Goal: Task Accomplishment & Management: Manage account settings

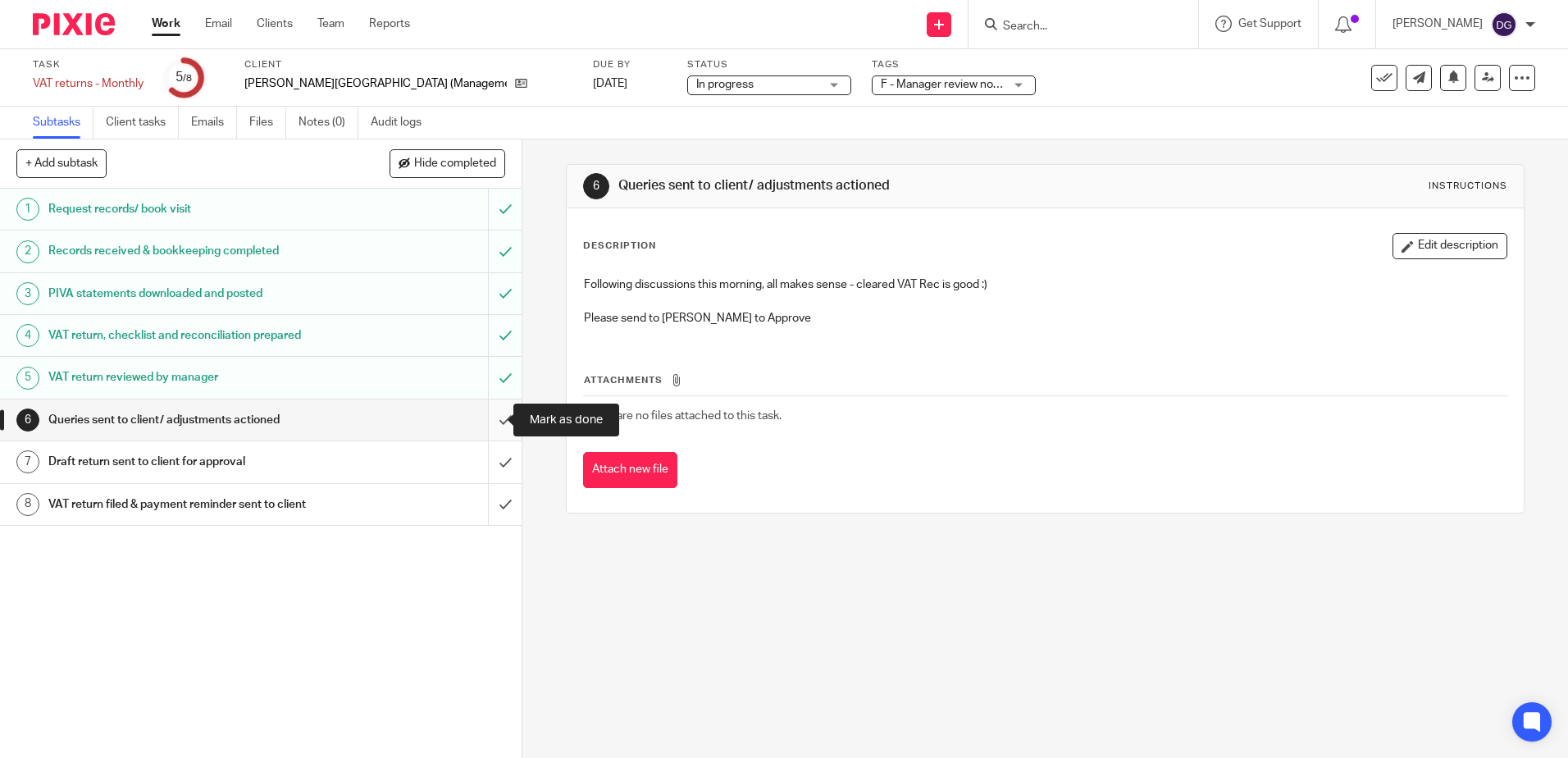
click at [487, 426] on input "submit" at bounding box center [261, 420] width 522 height 41
click at [487, 462] on input "submit" at bounding box center [261, 461] width 522 height 41
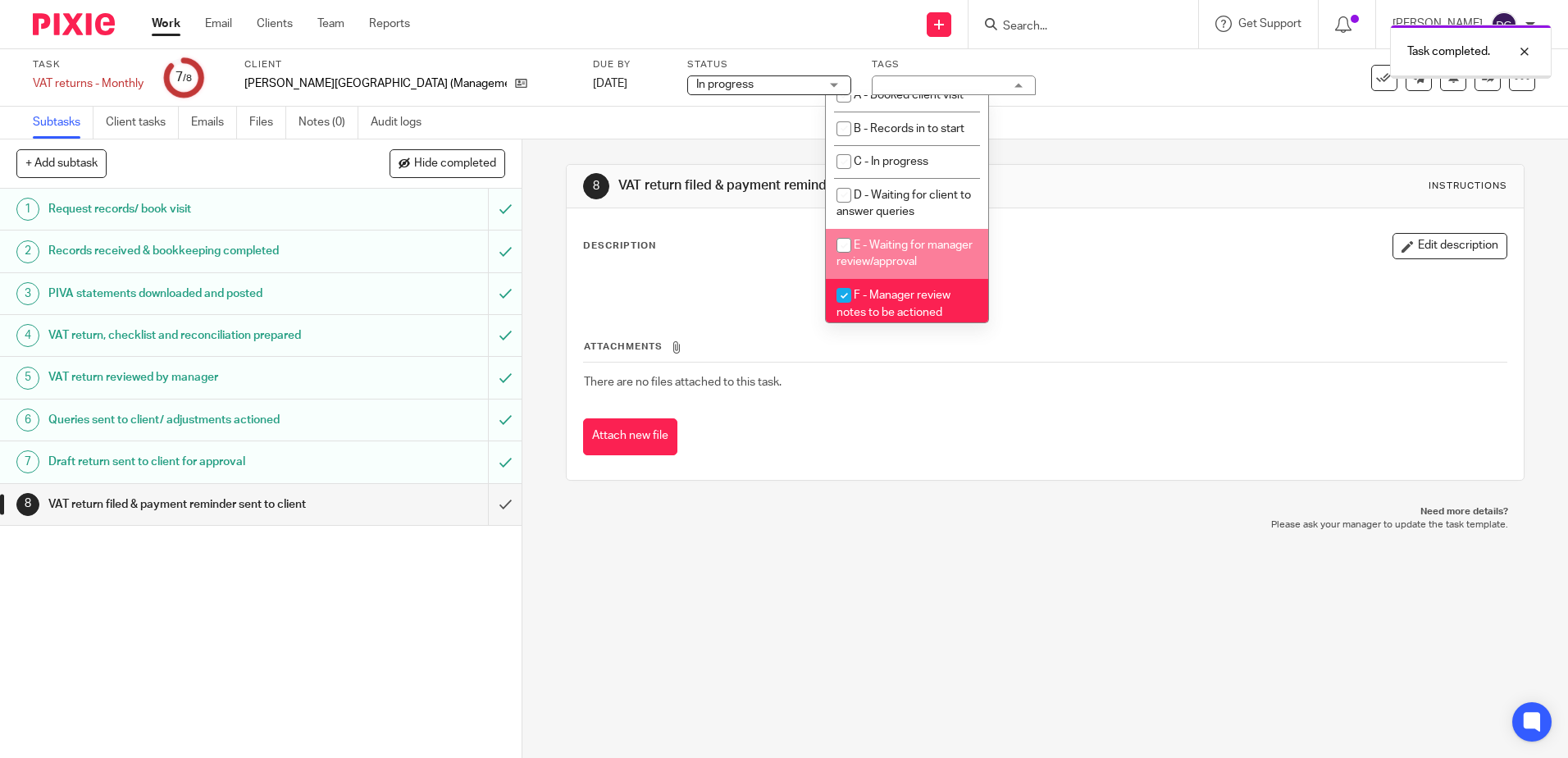
scroll to position [173, 0]
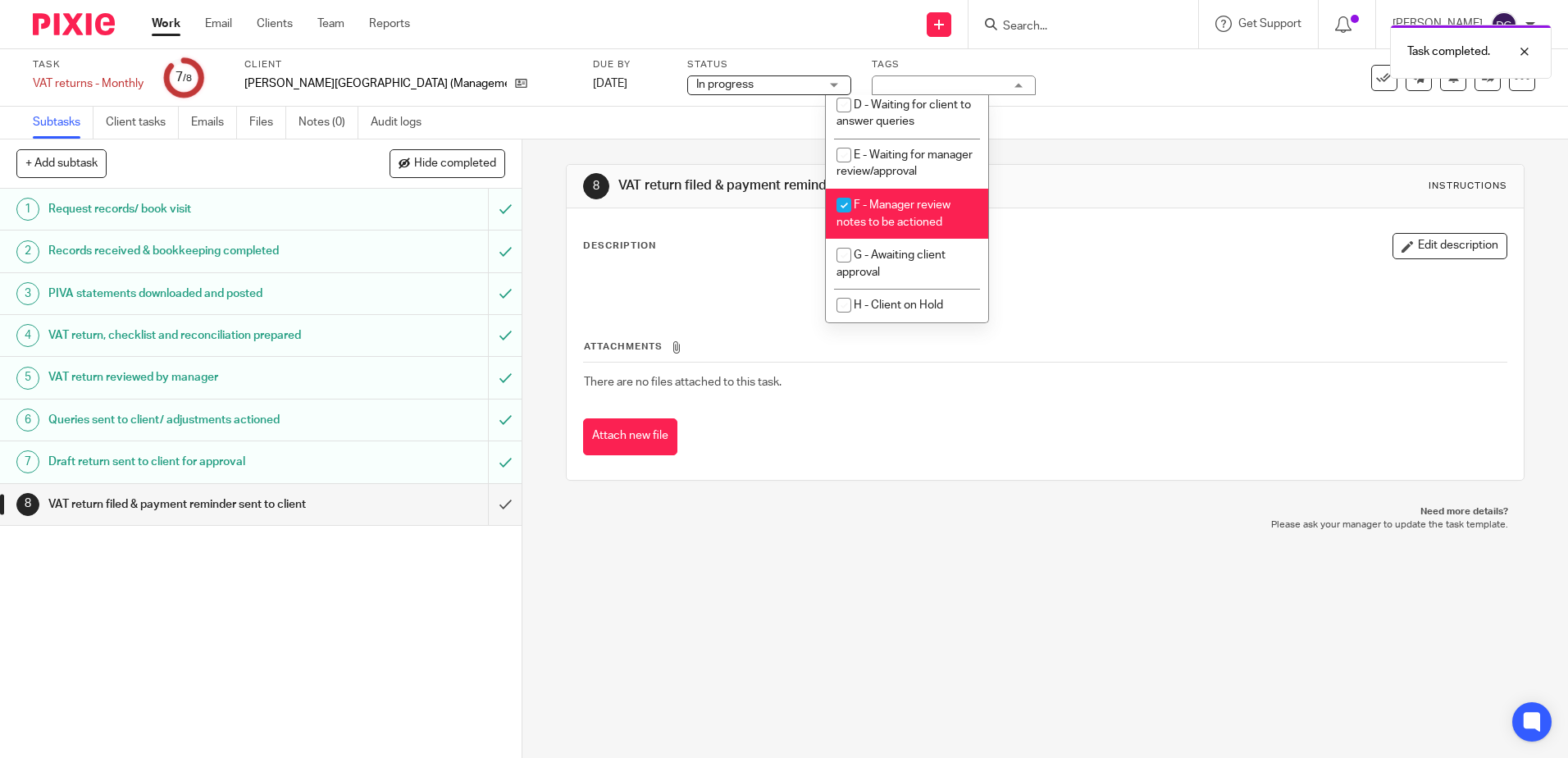
click at [933, 215] on li "F - Manager review notes to be actioned" at bounding box center [906, 213] width 162 height 50
checkbox input "false"
click at [935, 260] on span "G - Awaiting client approval" at bounding box center [891, 264] width 109 height 29
checkbox input "true"
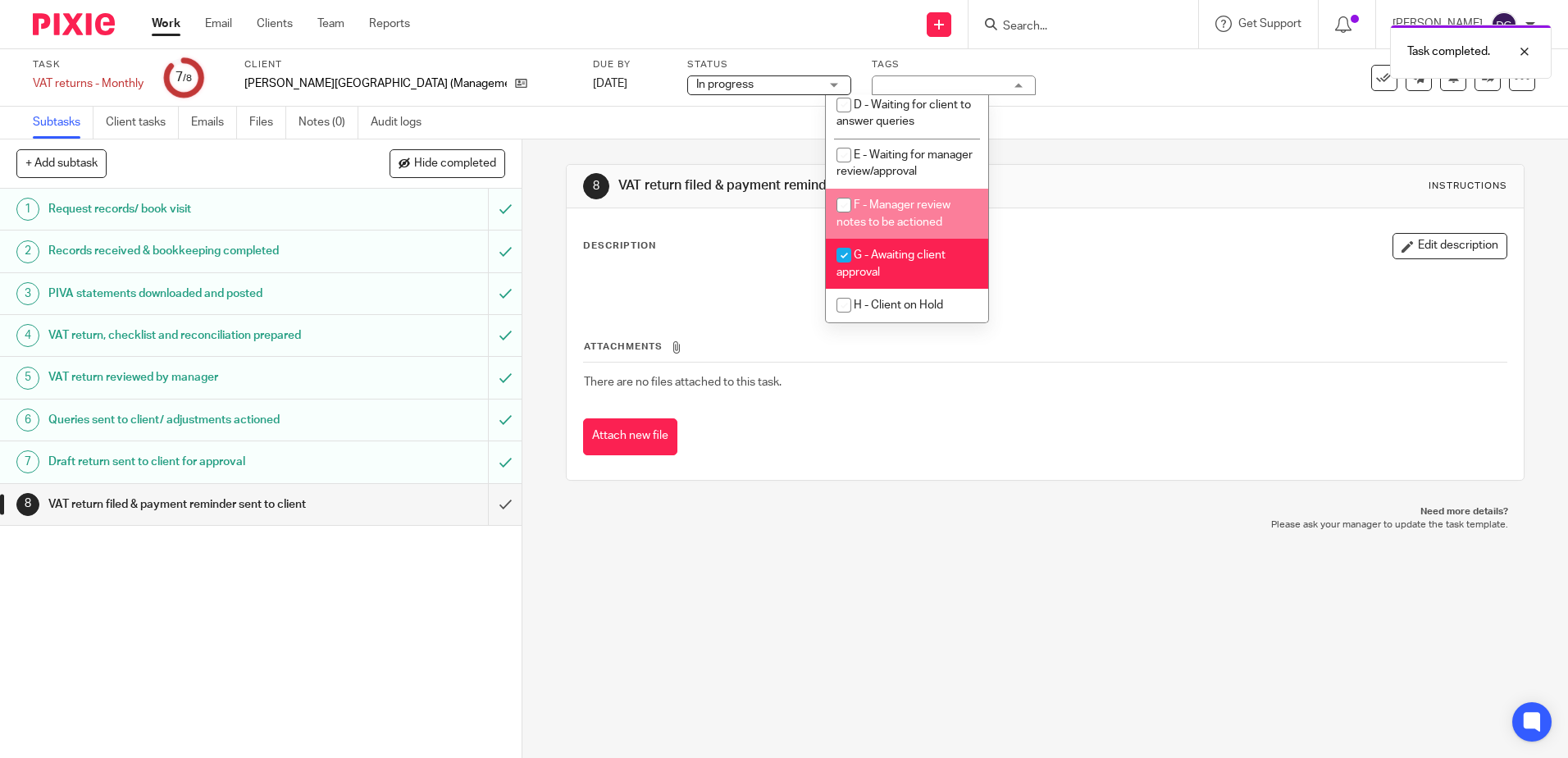
click at [1026, 157] on div "8 VAT return filed & payment reminder sent to client Instructions Description E…" at bounding box center [1045, 322] width 958 height 366
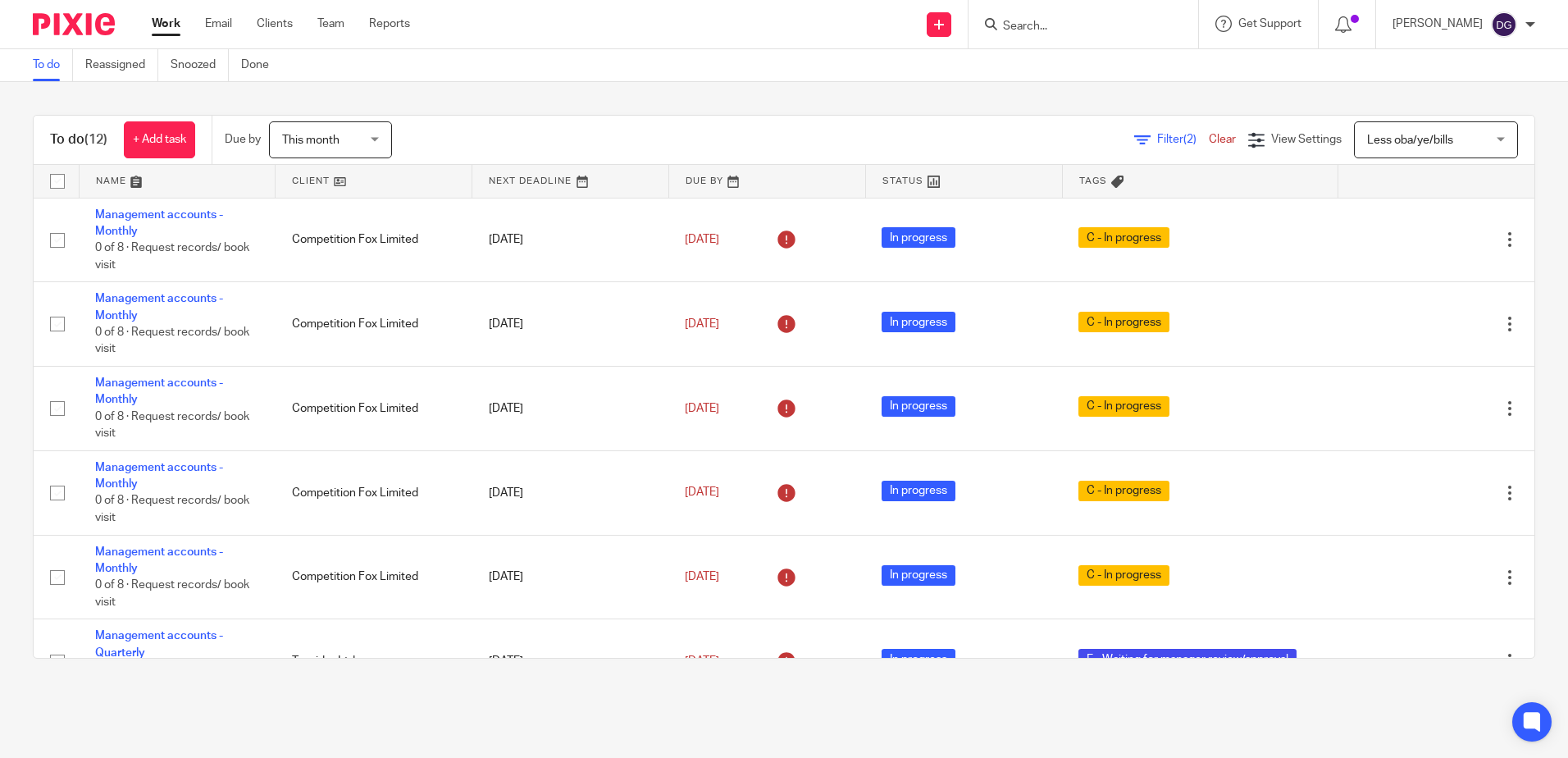
click at [1137, 29] on input "Search" at bounding box center [1075, 26] width 148 height 14
type input "book now"
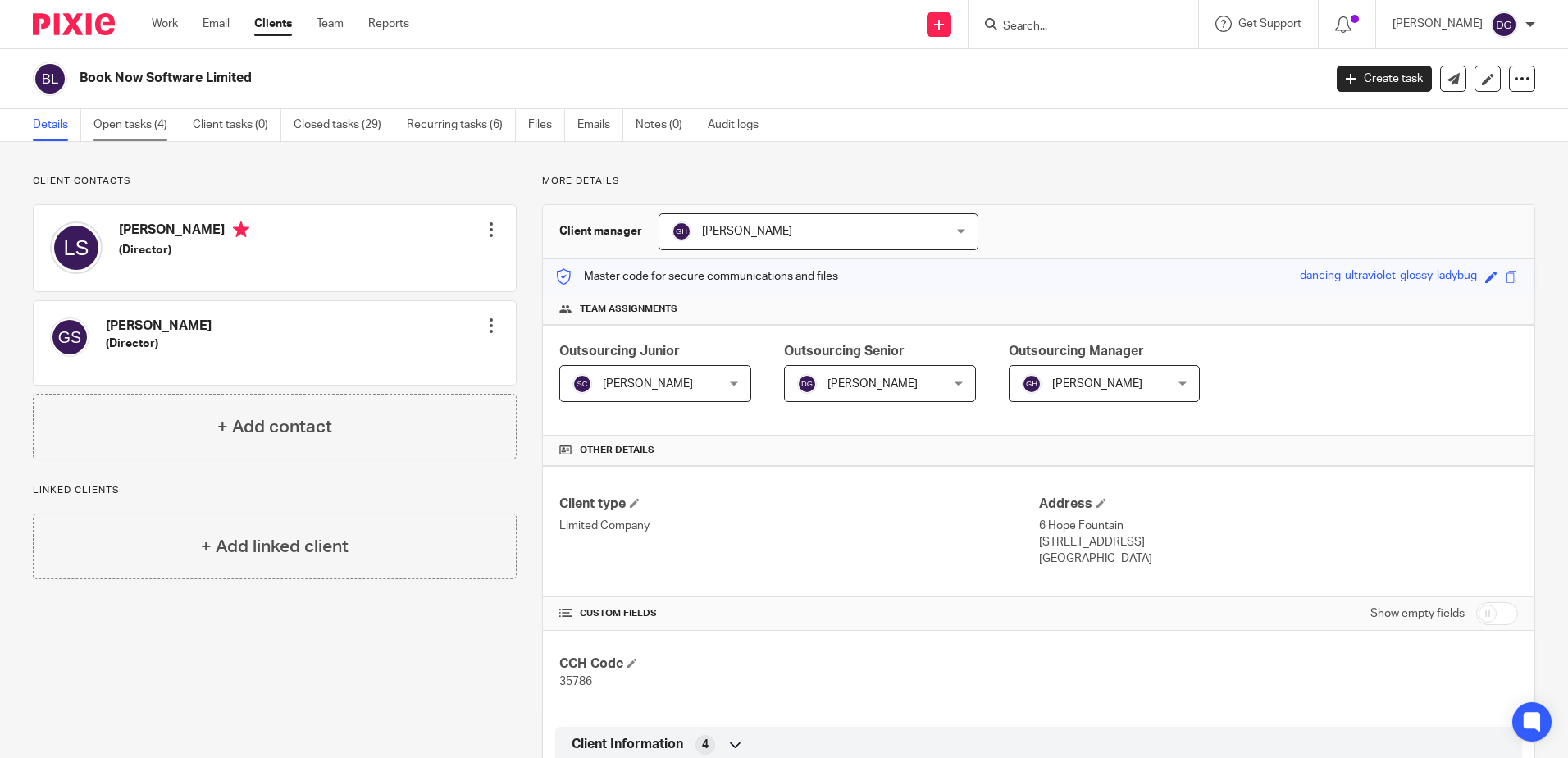
click at [155, 127] on link "Open tasks (4)" at bounding box center [137, 125] width 87 height 32
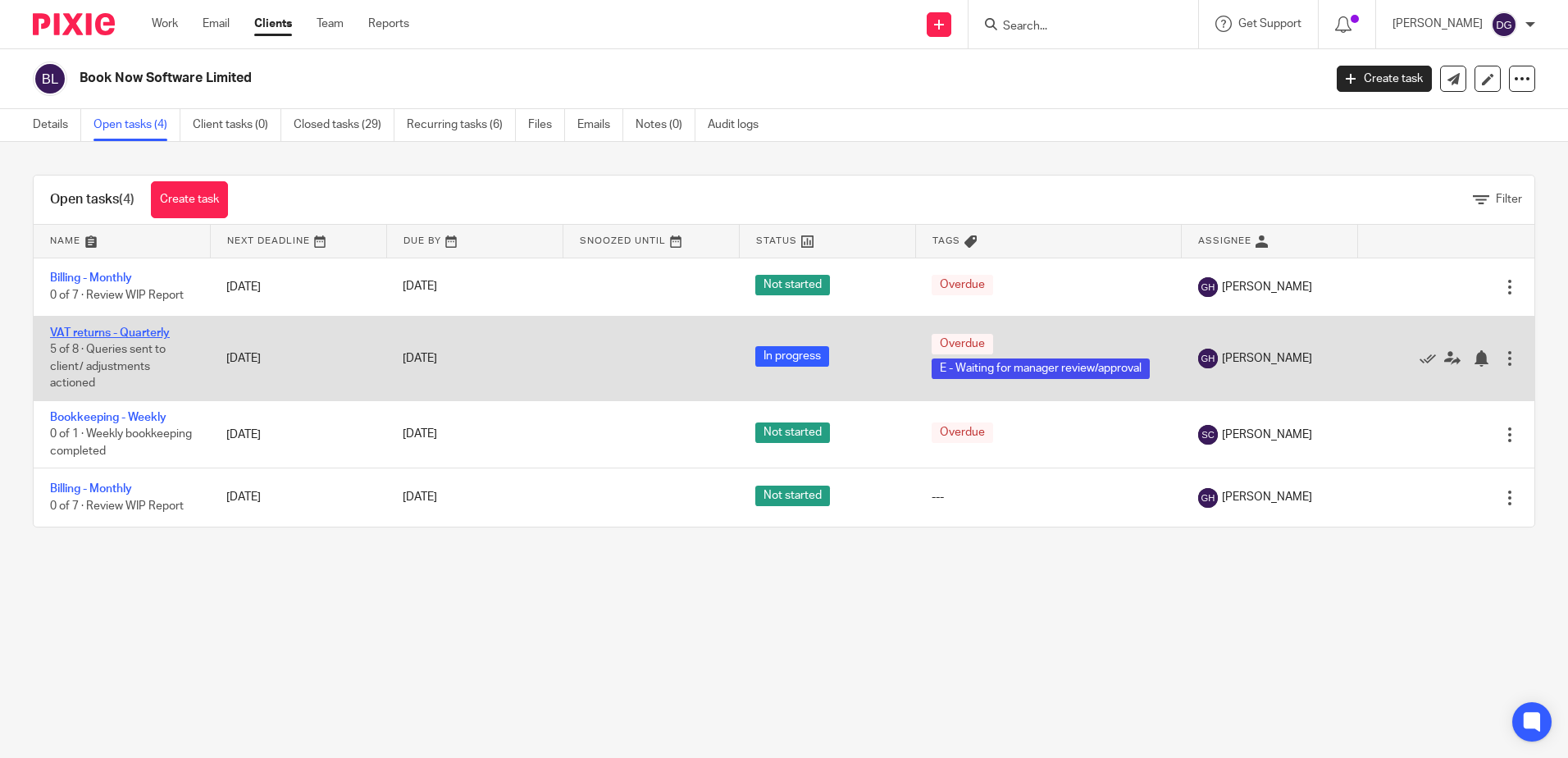
click at [147, 337] on link "VAT returns - Quarterly" at bounding box center [110, 333] width 120 height 12
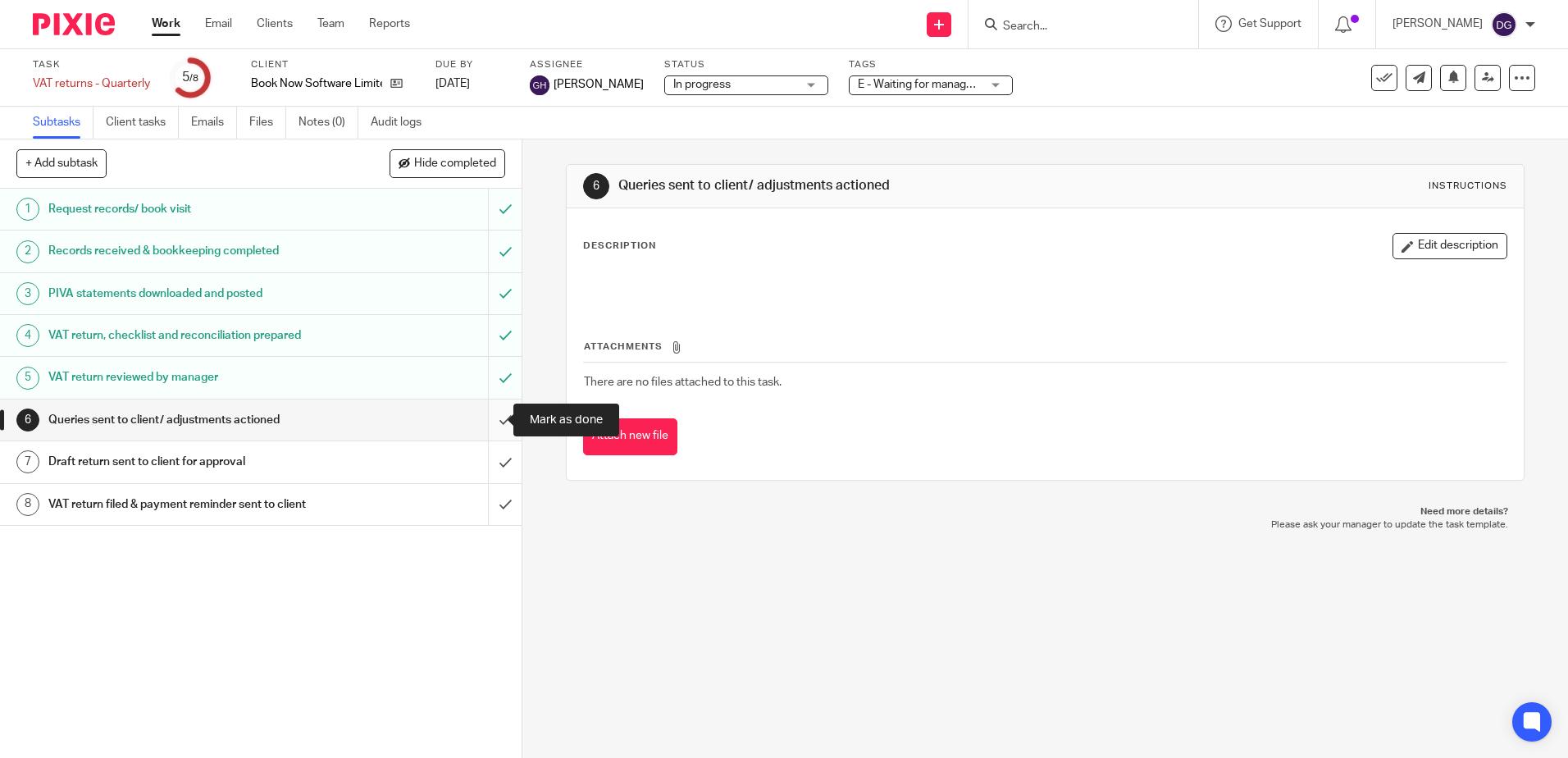
click at [487, 420] on input "submit" at bounding box center [261, 420] width 522 height 41
click at [487, 451] on input "submit" at bounding box center [261, 461] width 522 height 41
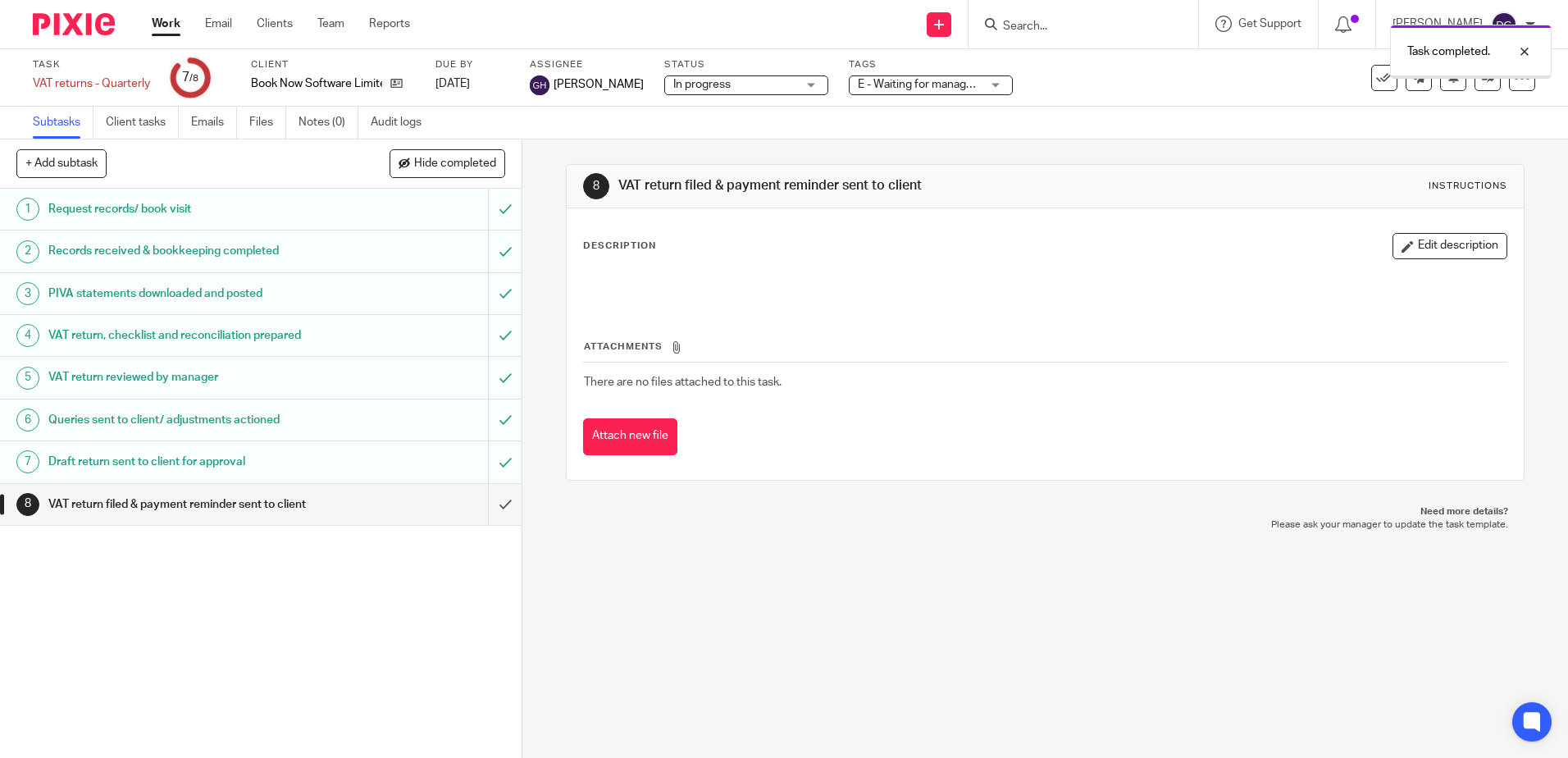
click at [921, 80] on span "E - Waiting for manager review/approval" at bounding box center [959, 85] width 202 height 12
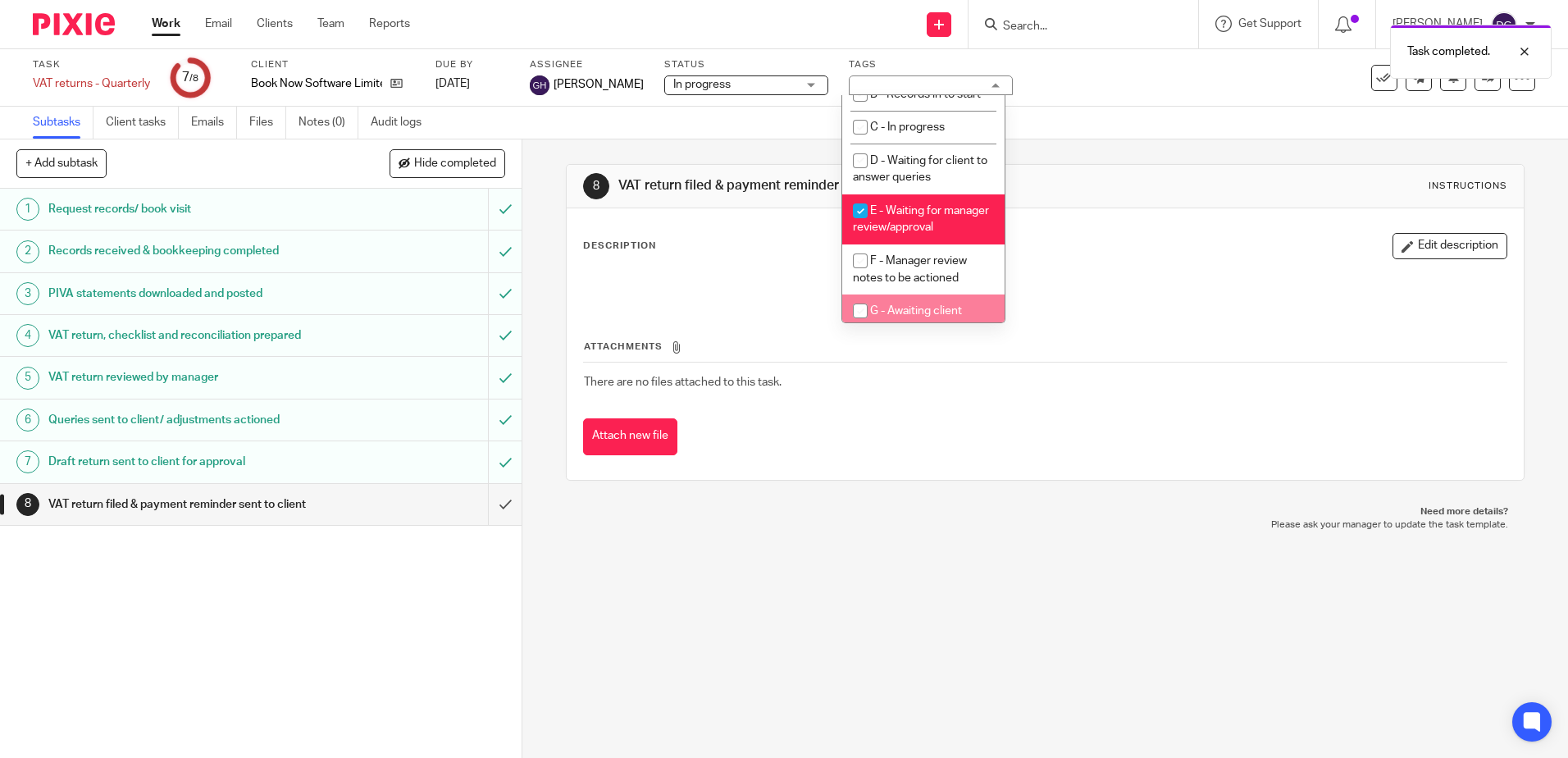
scroll to position [173, 0]
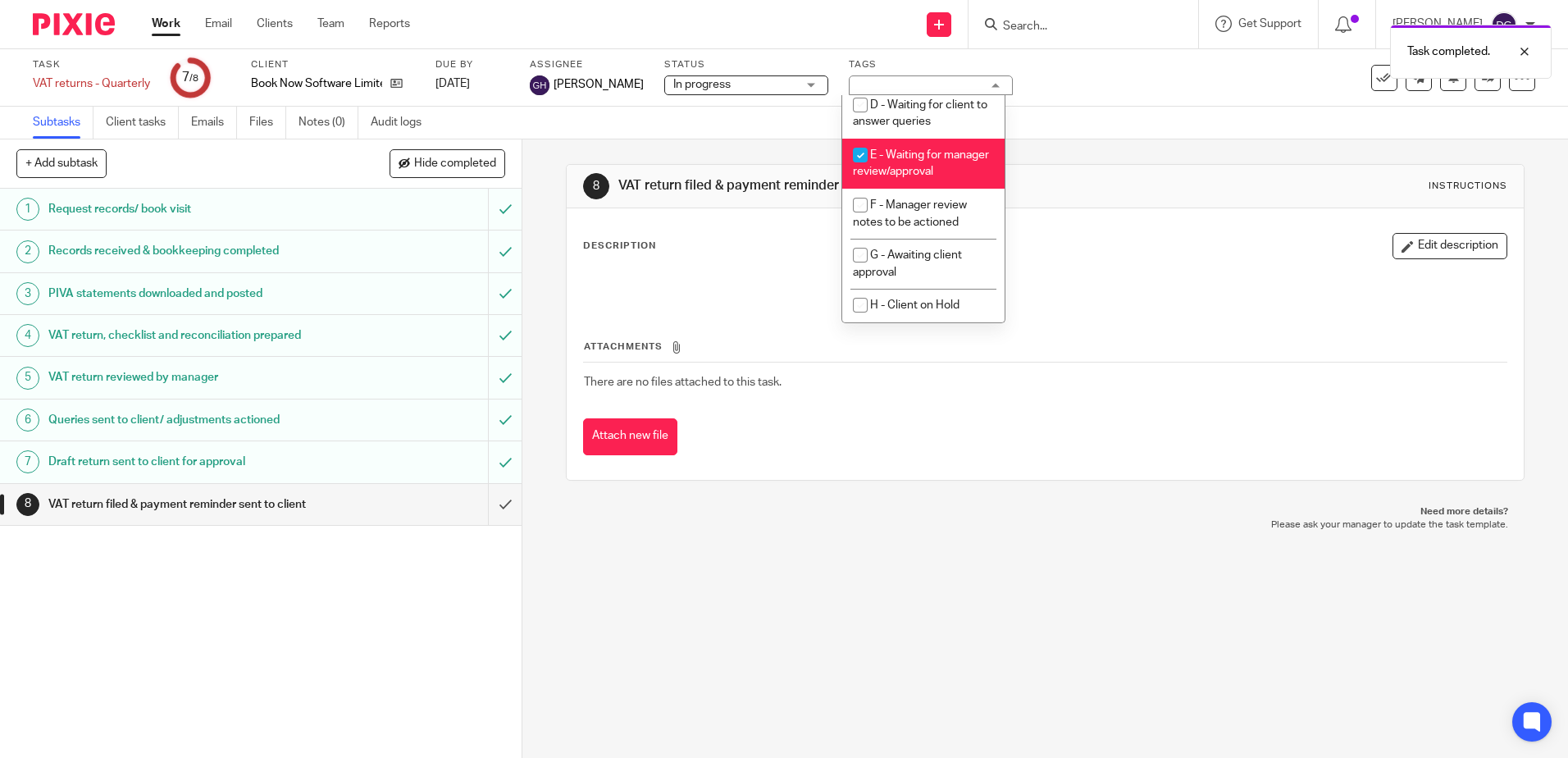
click at [935, 168] on li "E - Waiting for manager review/approval" at bounding box center [923, 163] width 162 height 50
checkbox input "false"
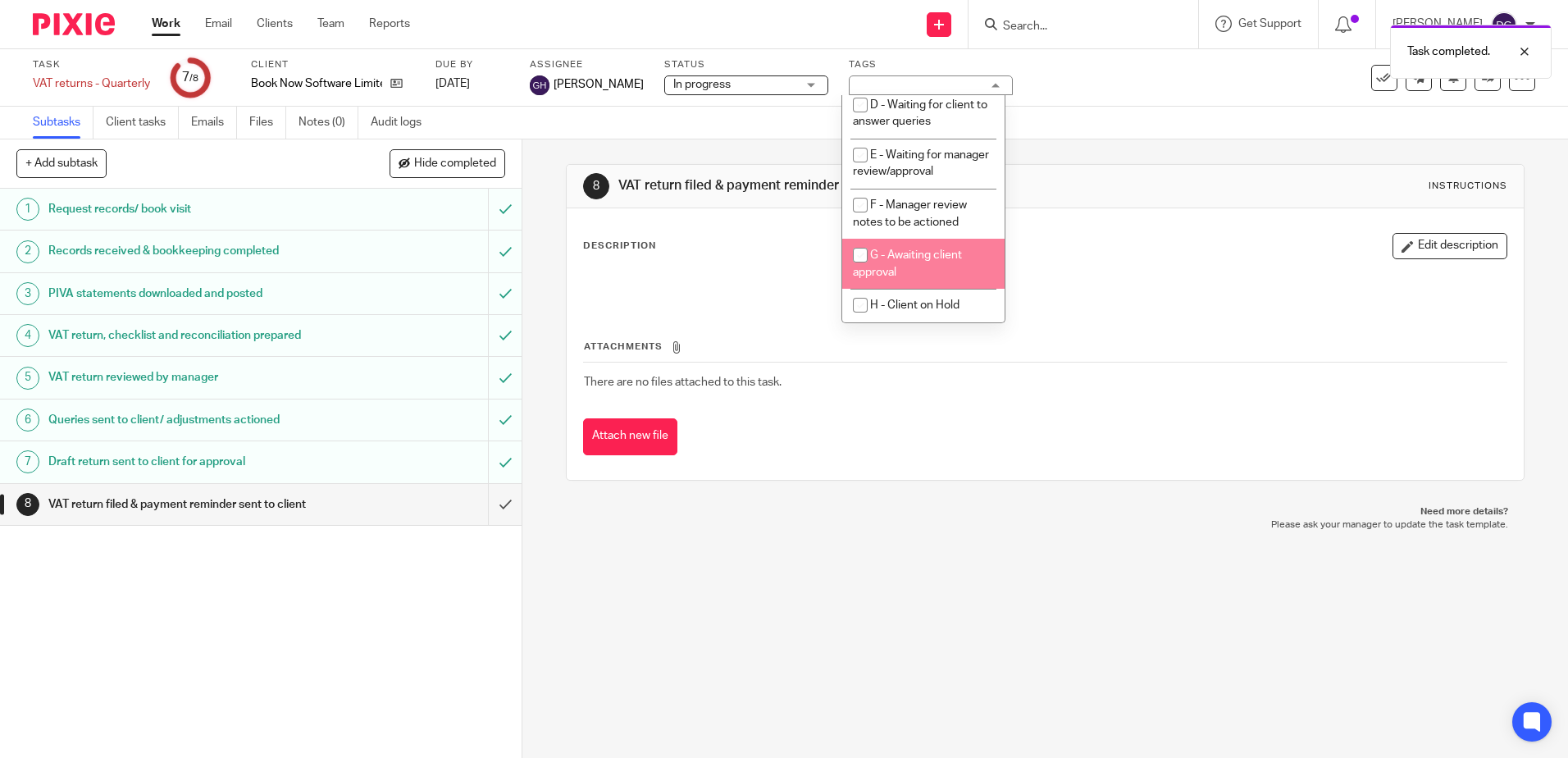
click at [905, 261] on span "G - Awaiting client approval" at bounding box center [907, 264] width 109 height 29
checkbox input "true"
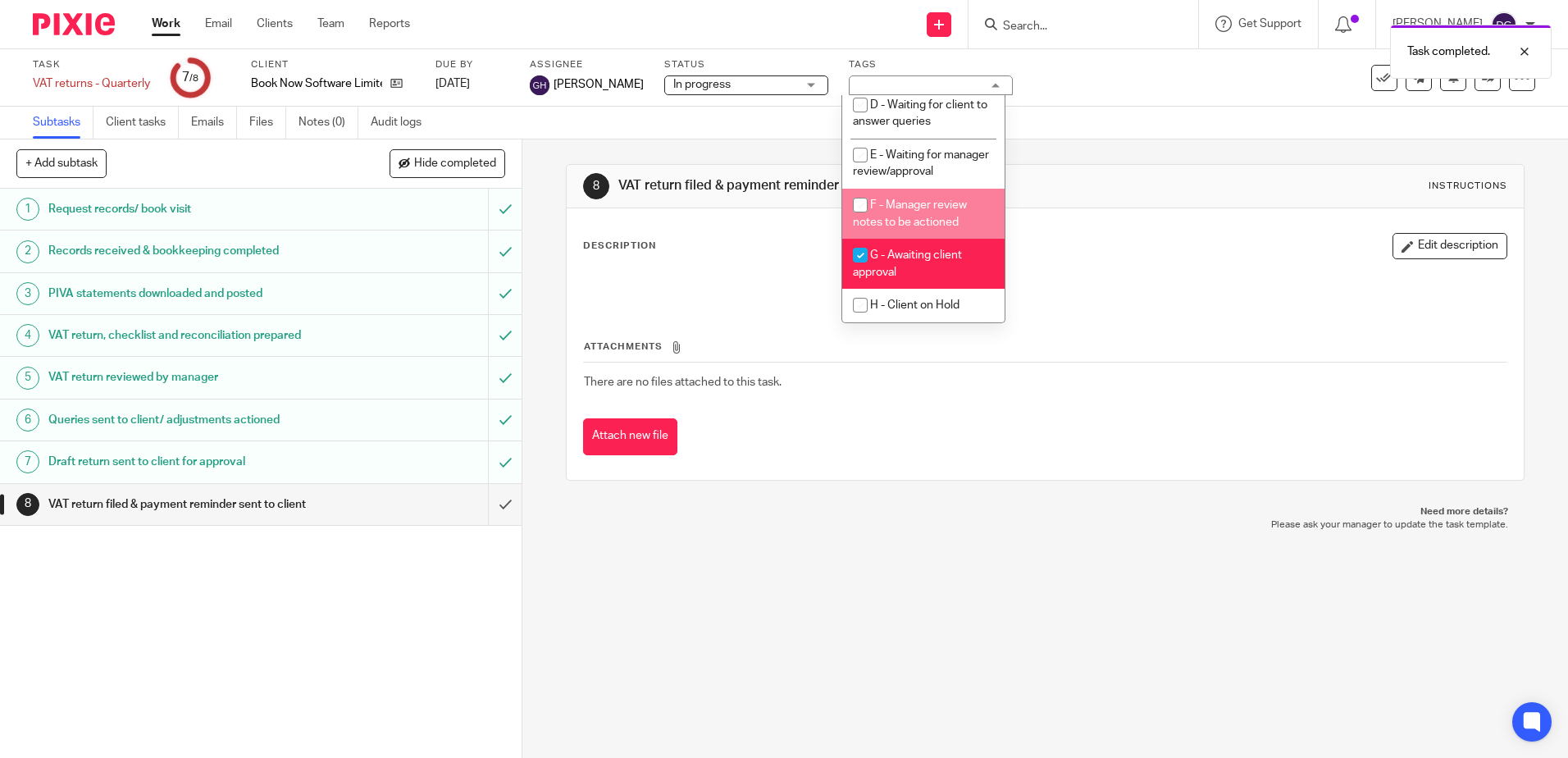
click at [1100, 157] on div "8 VAT return filed & payment reminder sent to client Instructions Description E…" at bounding box center [1045, 322] width 958 height 366
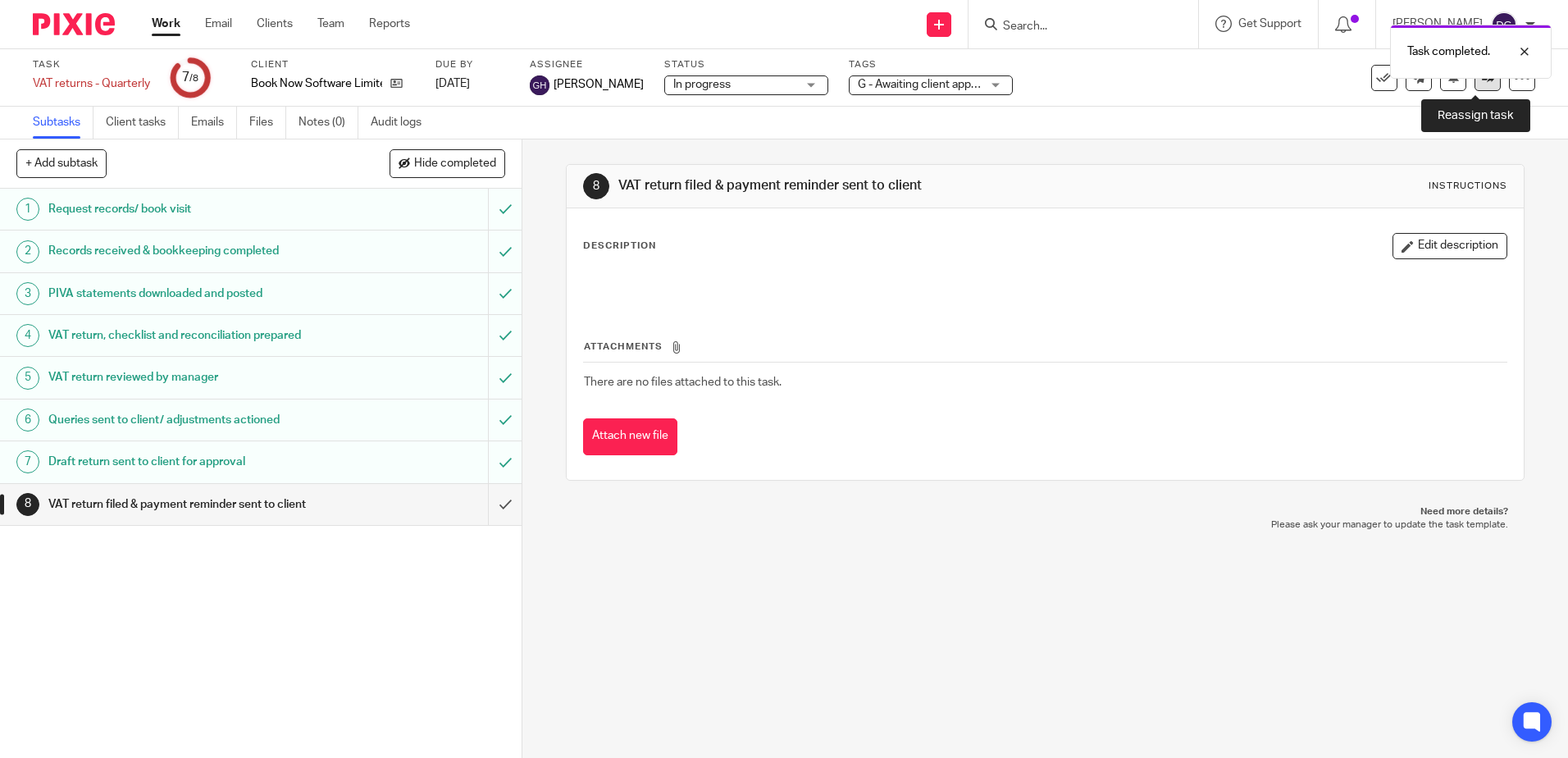
click at [1475, 83] on link at bounding box center [1487, 77] width 26 height 26
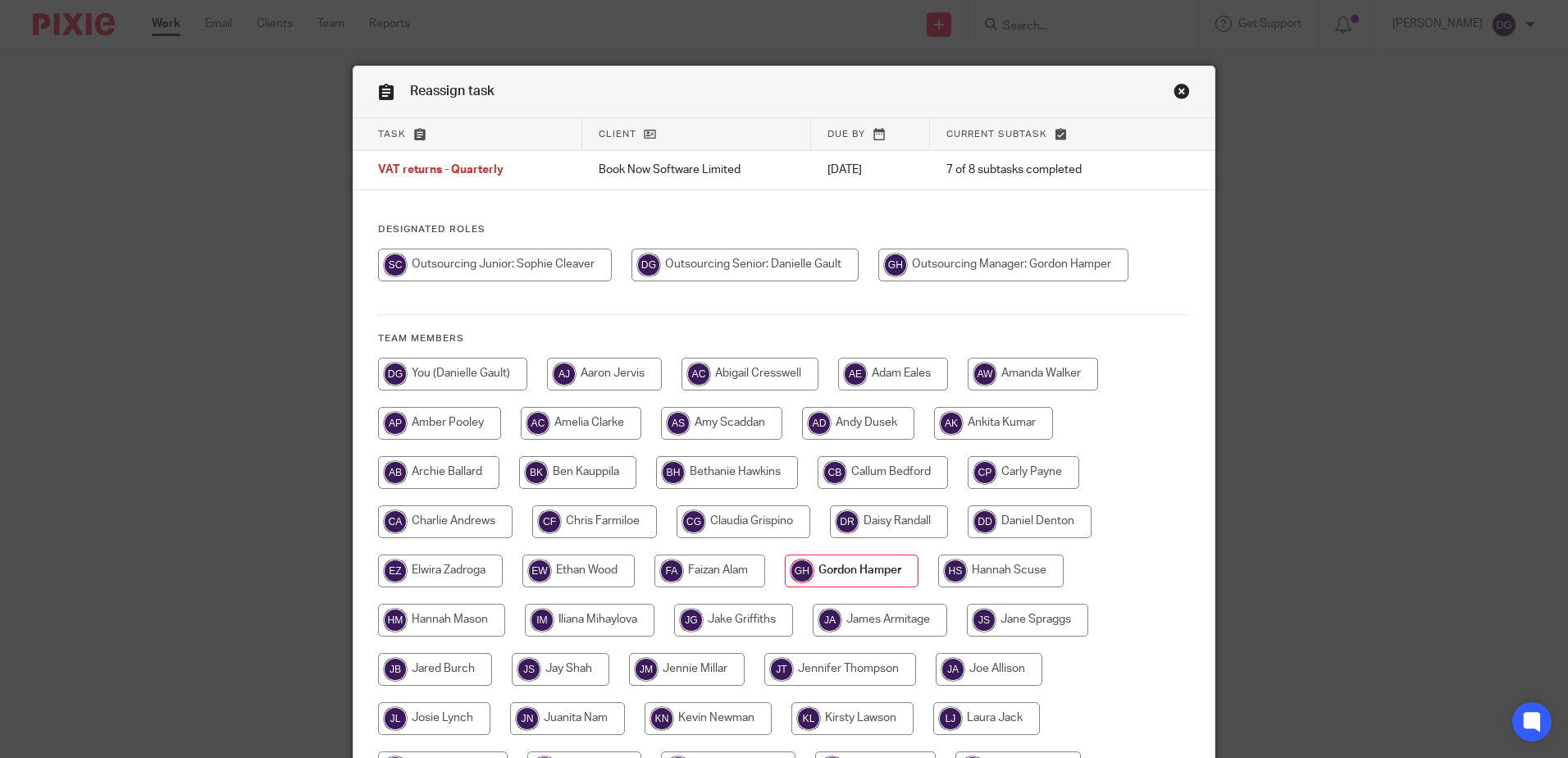
click at [742, 272] on input "radio" at bounding box center [744, 265] width 227 height 33
radio input "true"
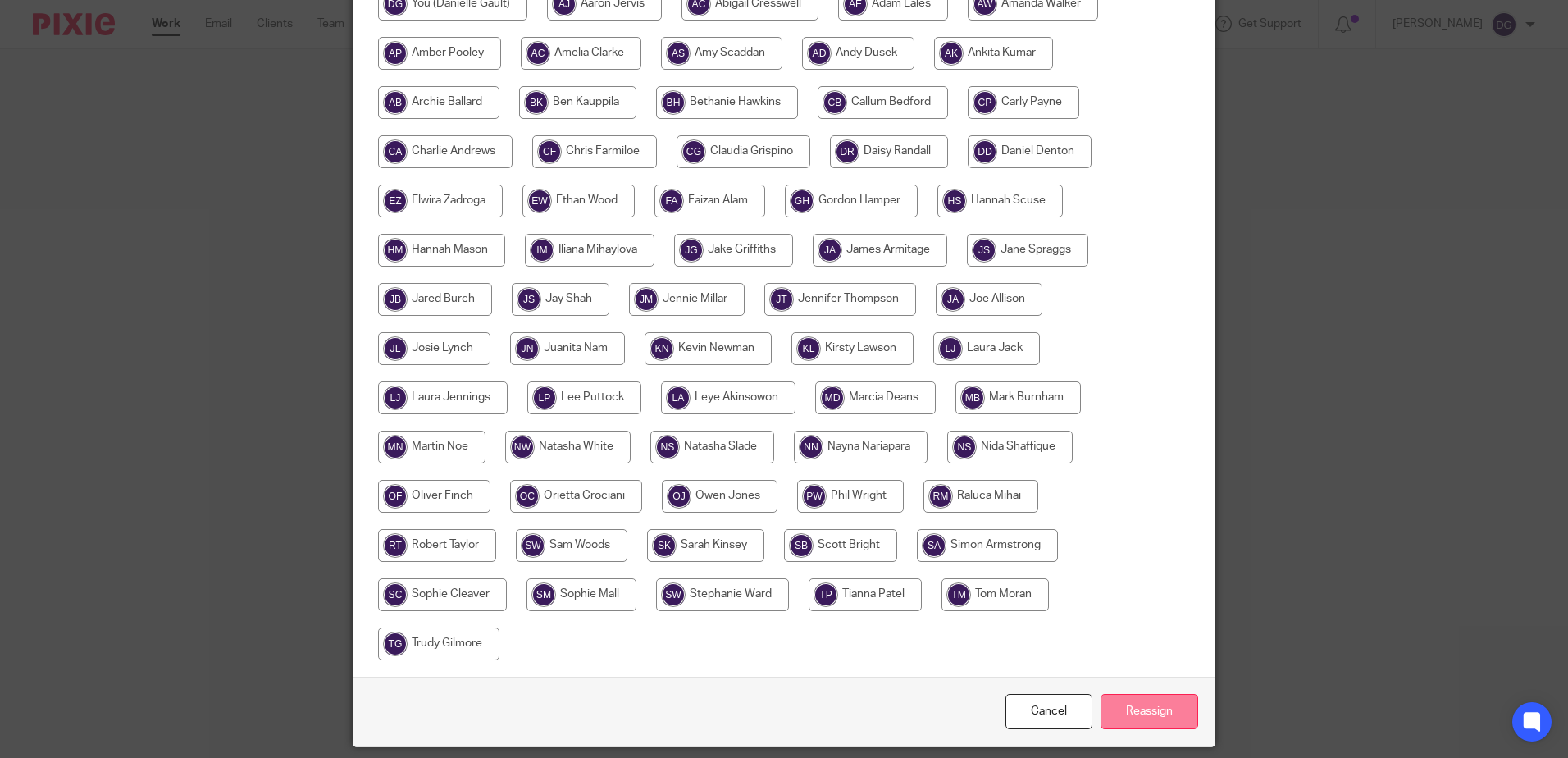
scroll to position [424, 0]
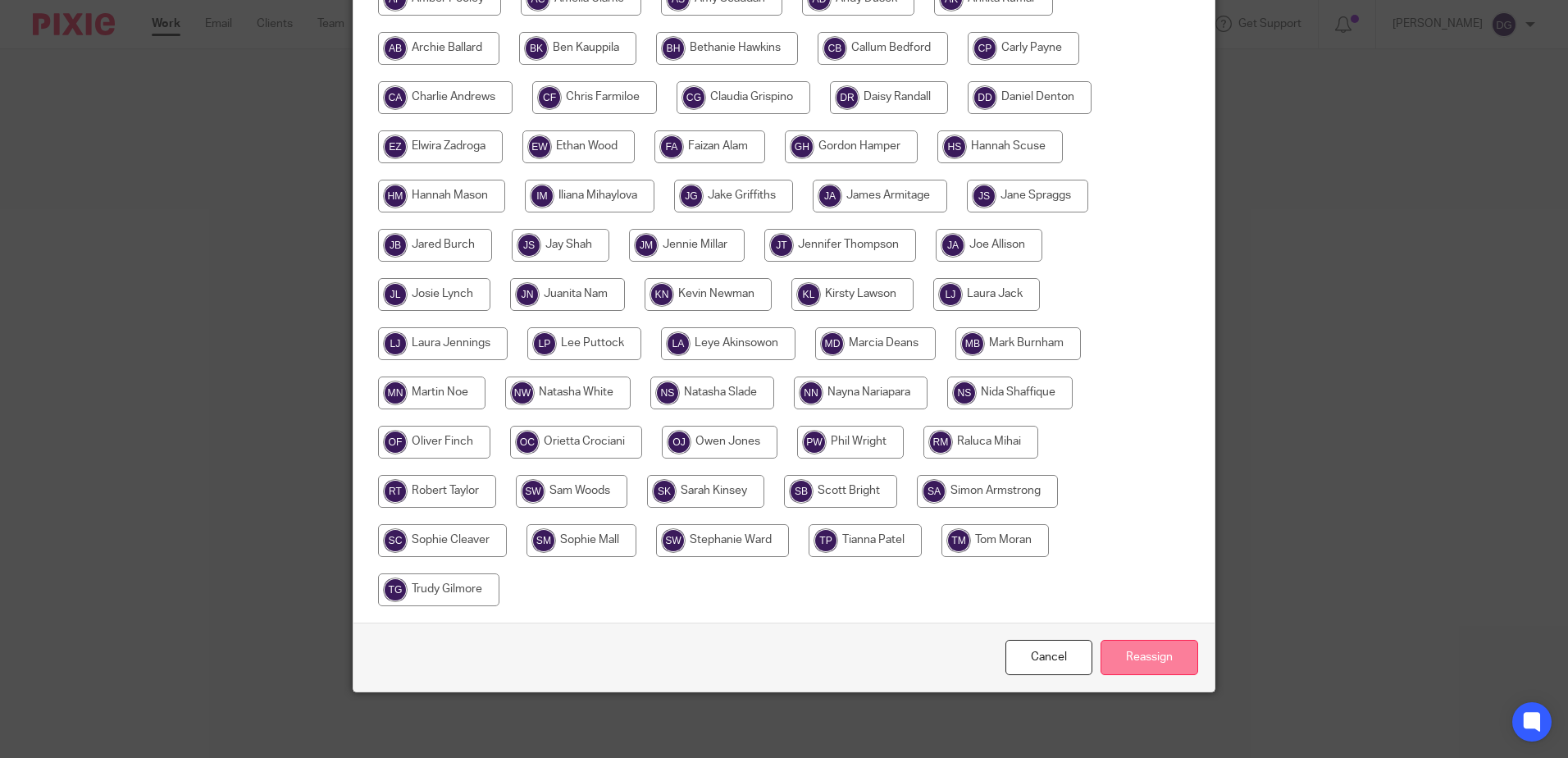
click at [1165, 656] on input "Reassign" at bounding box center [1149, 658] width 98 height 36
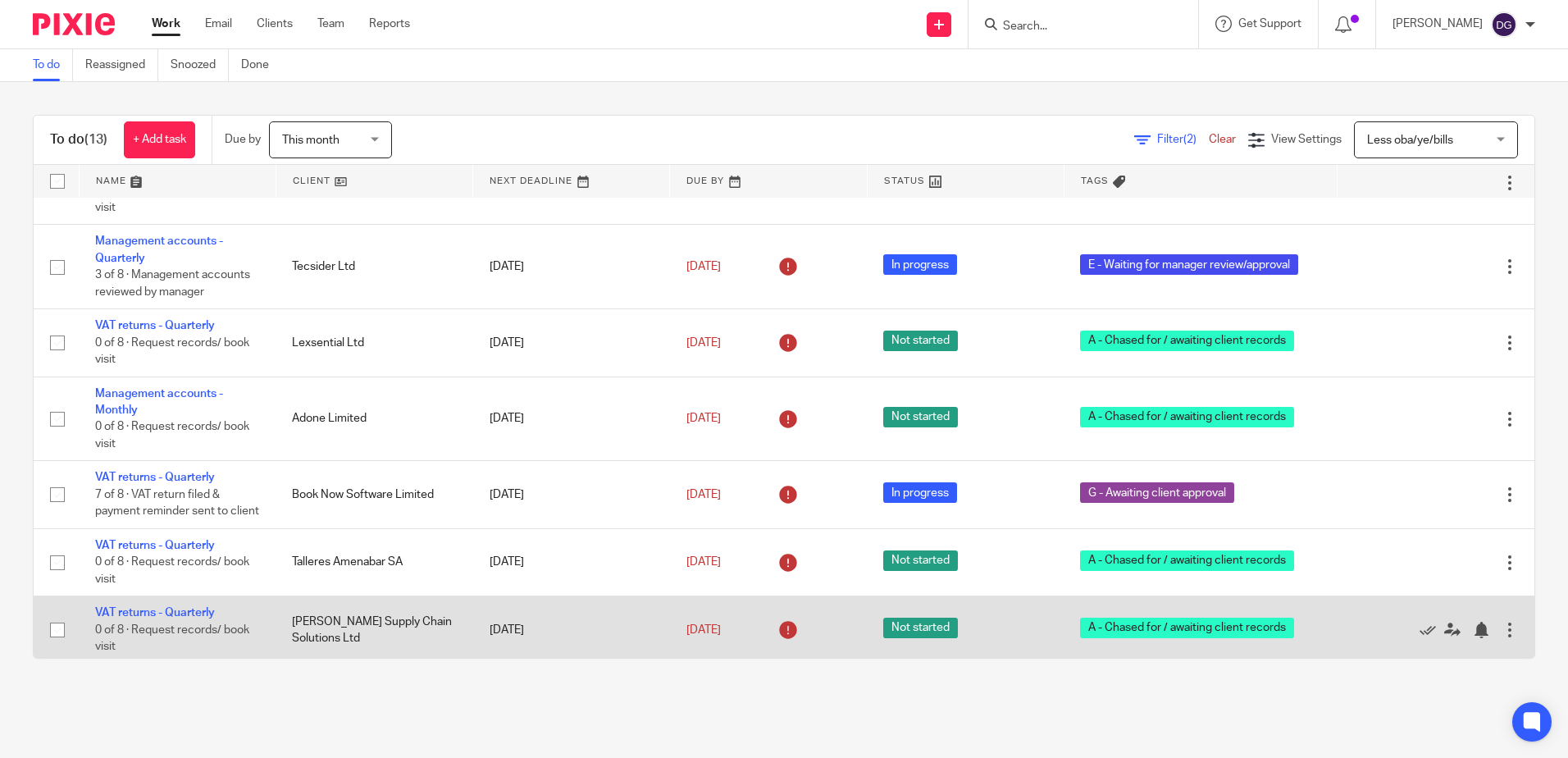
scroll to position [340, 0]
